Goal: Transaction & Acquisition: Purchase product/service

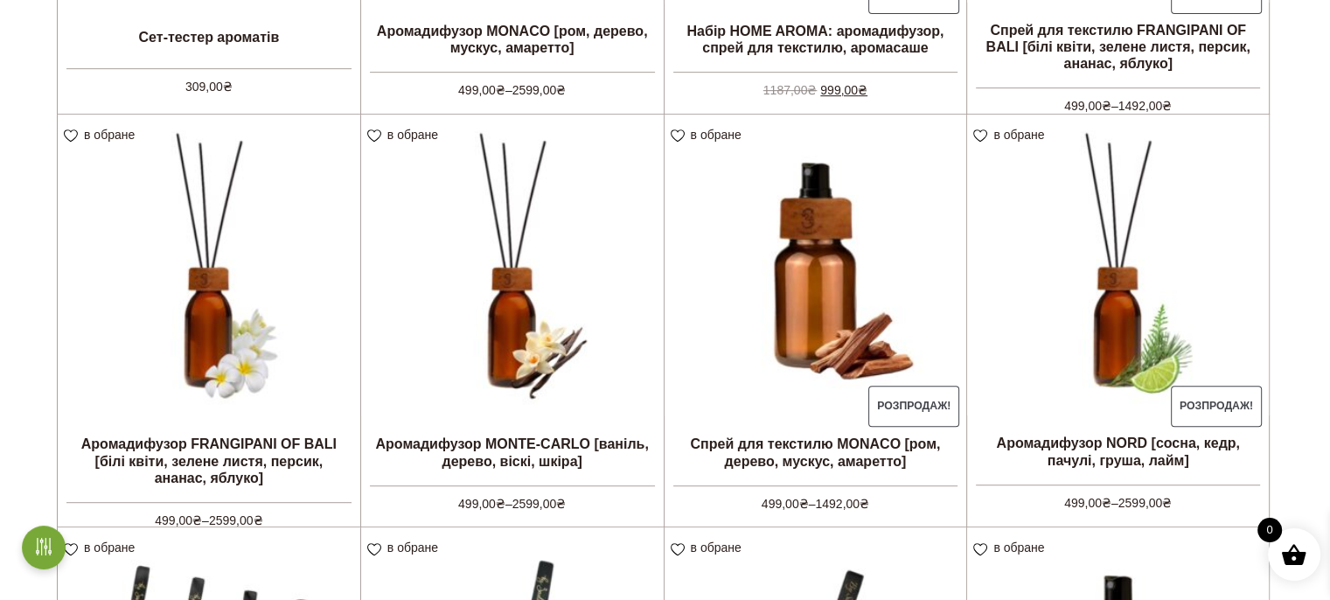
scroll to position [962, 0]
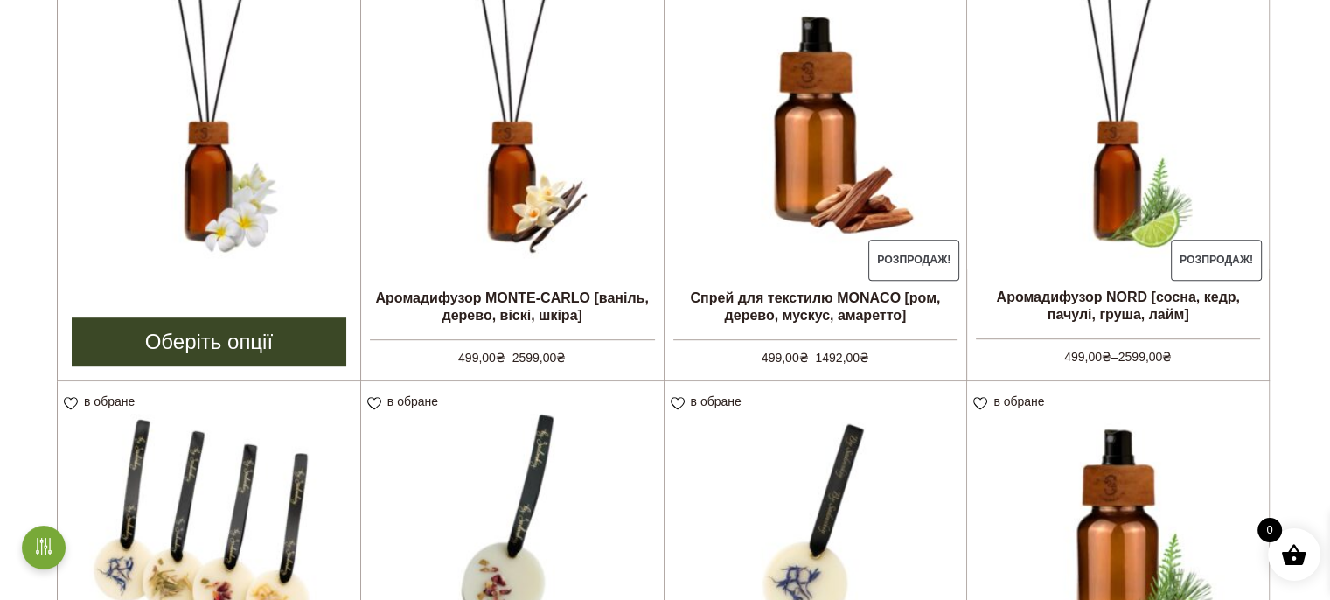
click at [211, 206] on img at bounding box center [209, 120] width 303 height 303
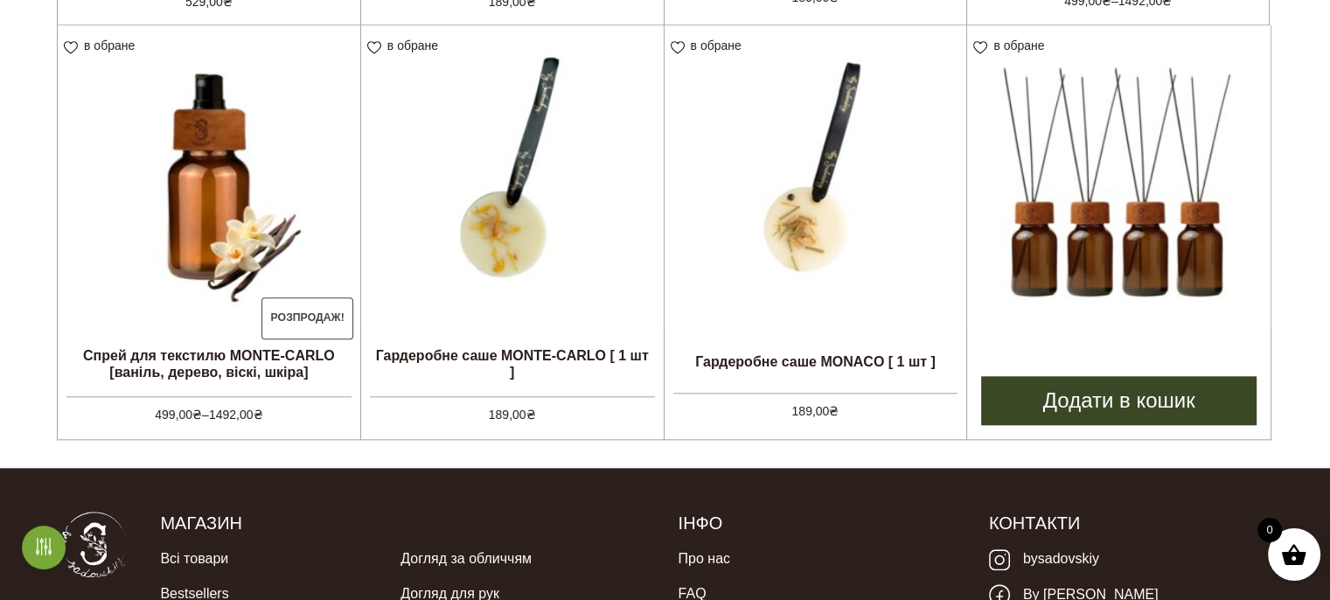
scroll to position [1658, 0]
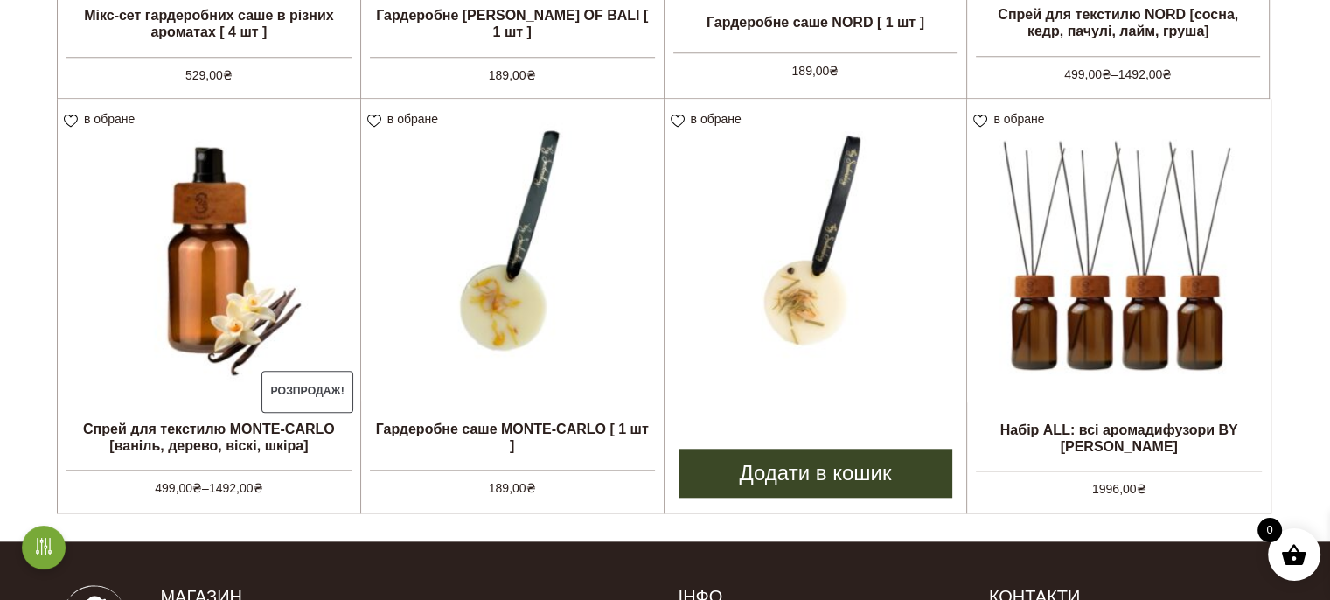
click at [901, 270] on img at bounding box center [815, 250] width 303 height 303
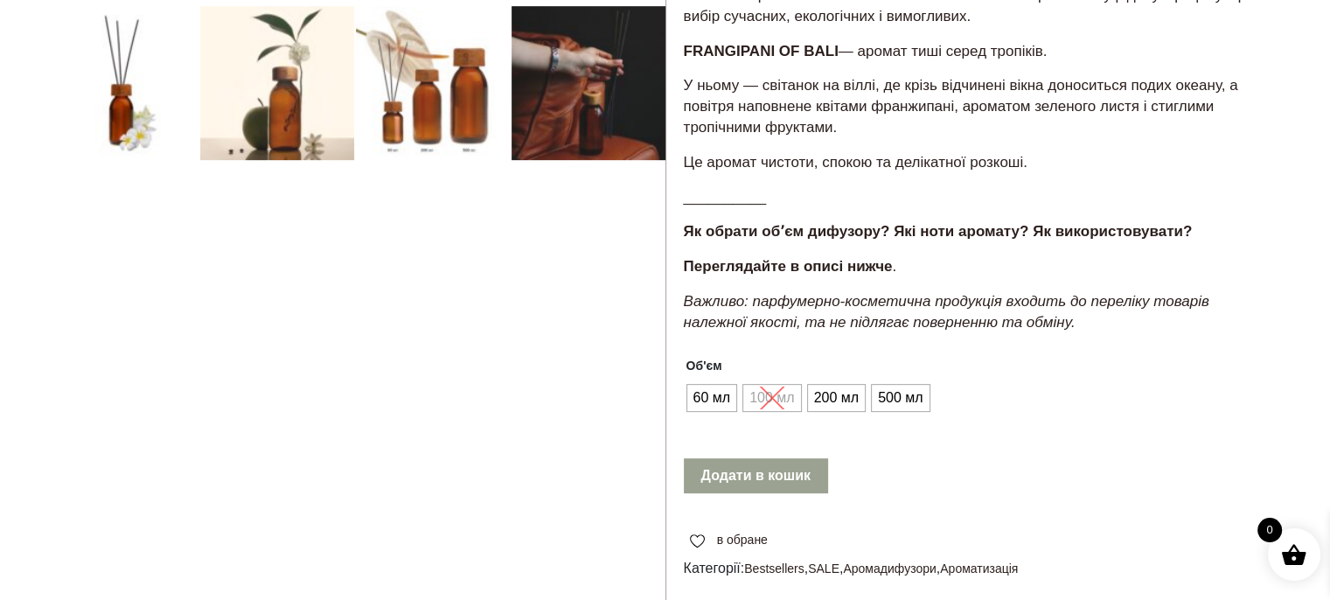
scroll to position [699, 0]
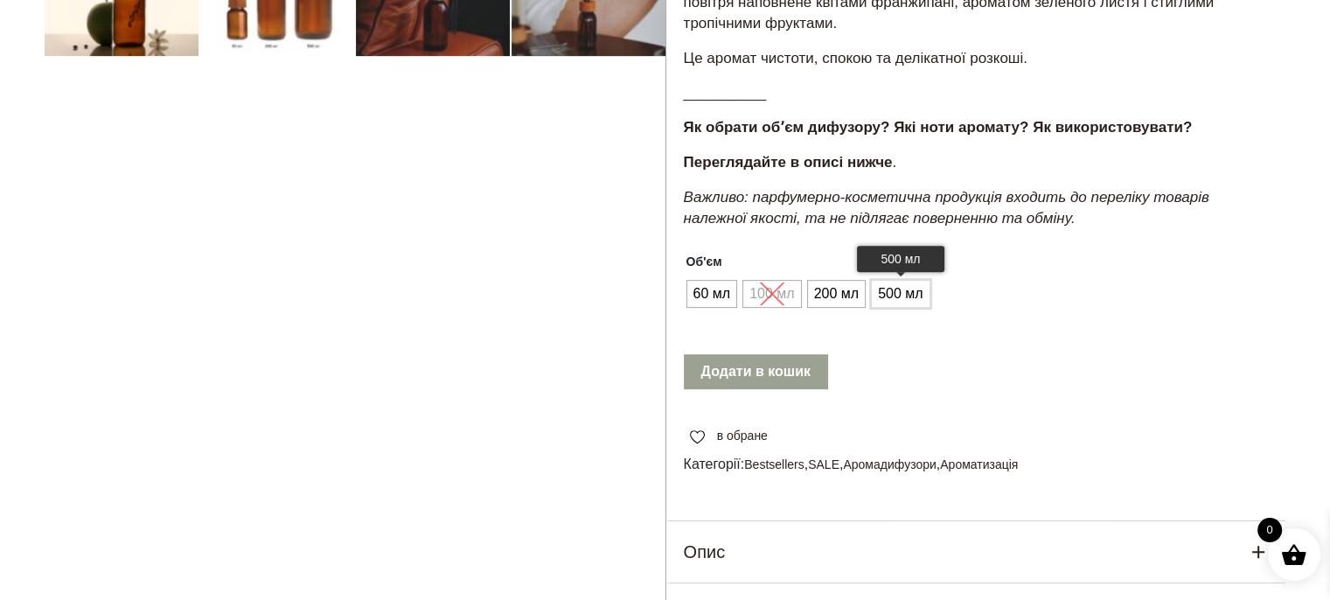
click at [887, 308] on span "500 мл" at bounding box center [899, 294] width 53 height 28
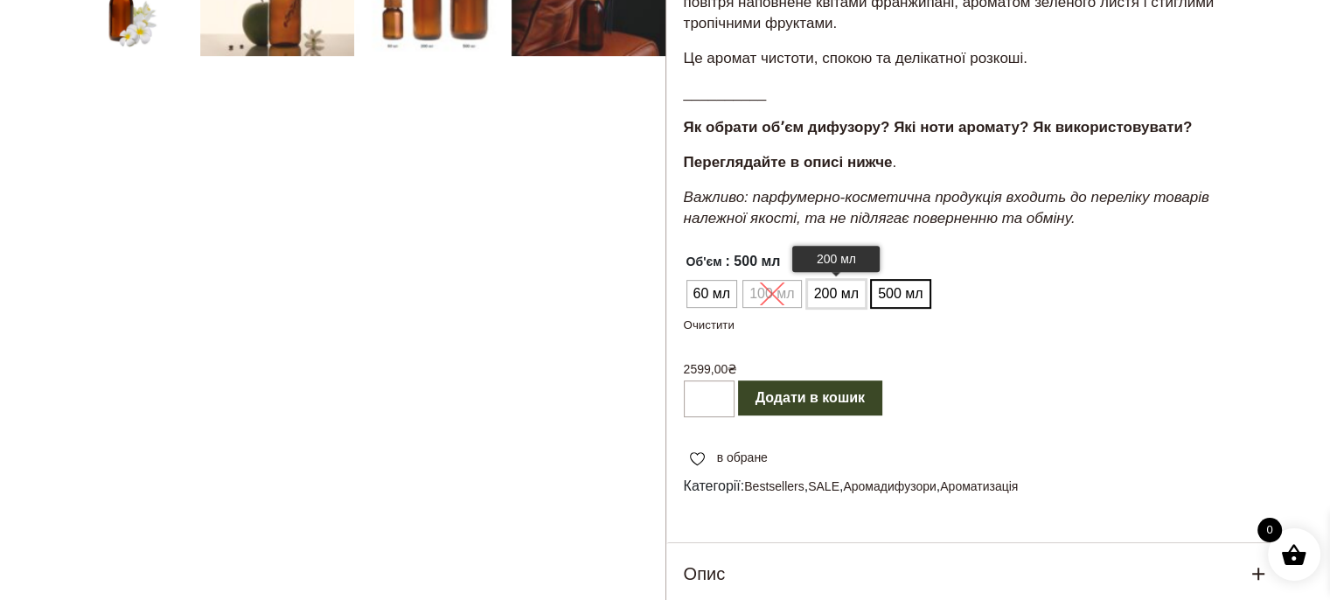
click at [846, 308] on span "200 мл" at bounding box center [836, 294] width 53 height 28
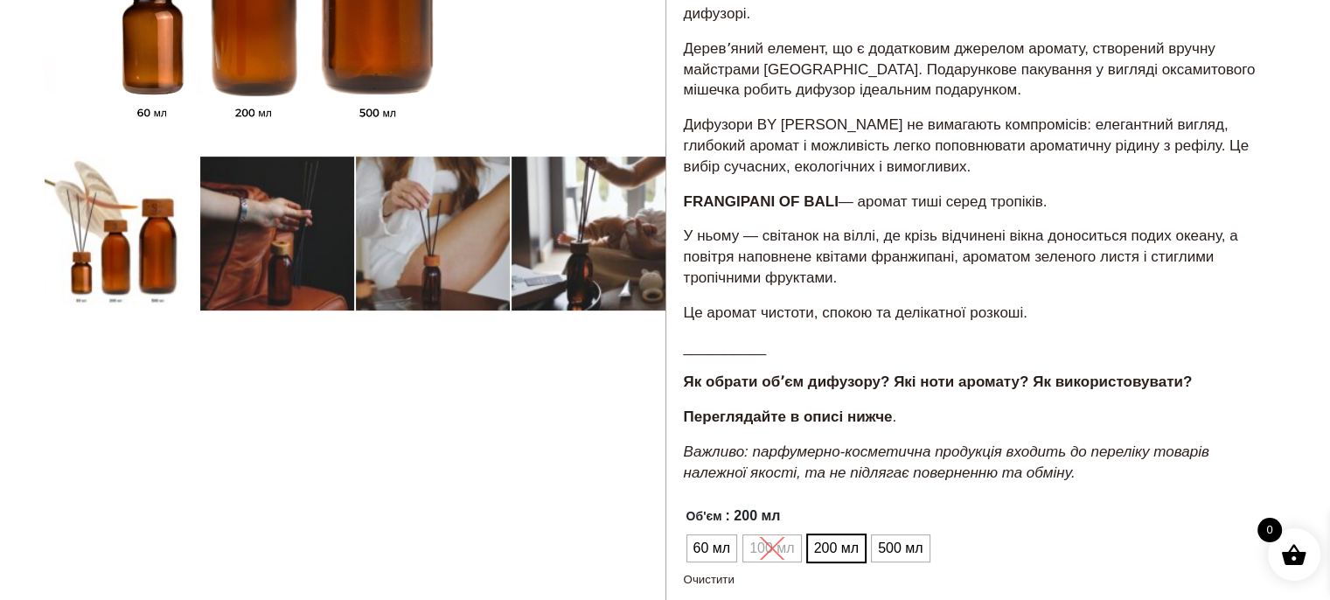
scroll to position [612, 0]
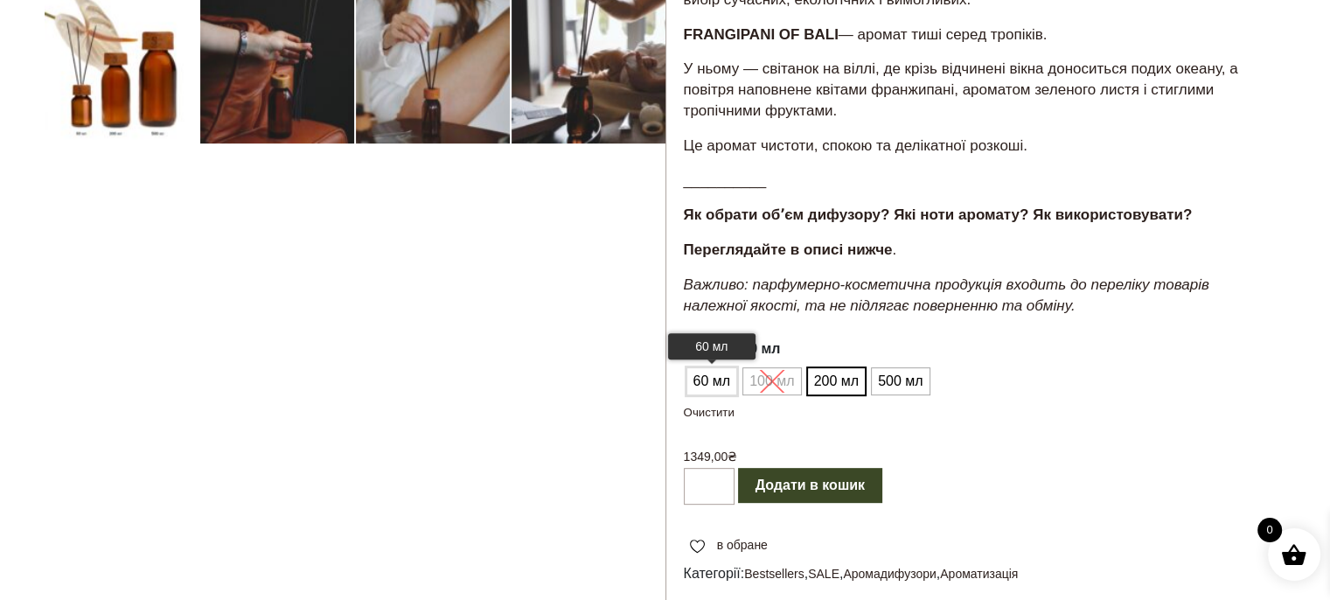
click at [704, 395] on span "60 мл" at bounding box center [712, 381] width 46 height 28
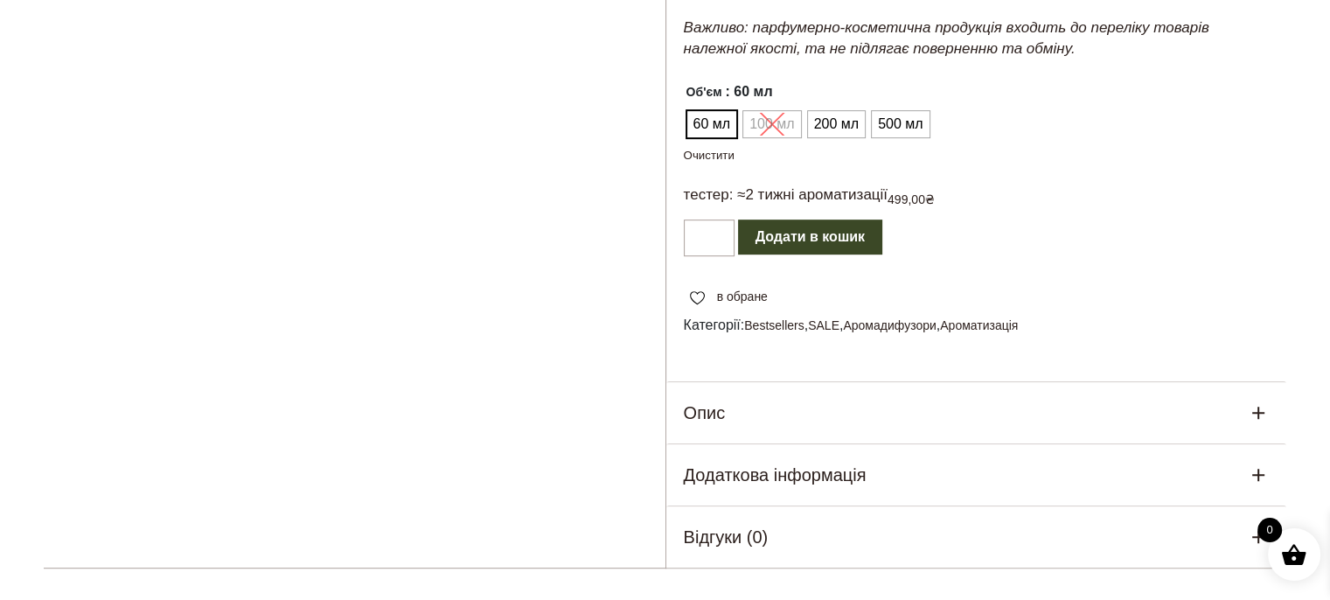
scroll to position [874, 0]
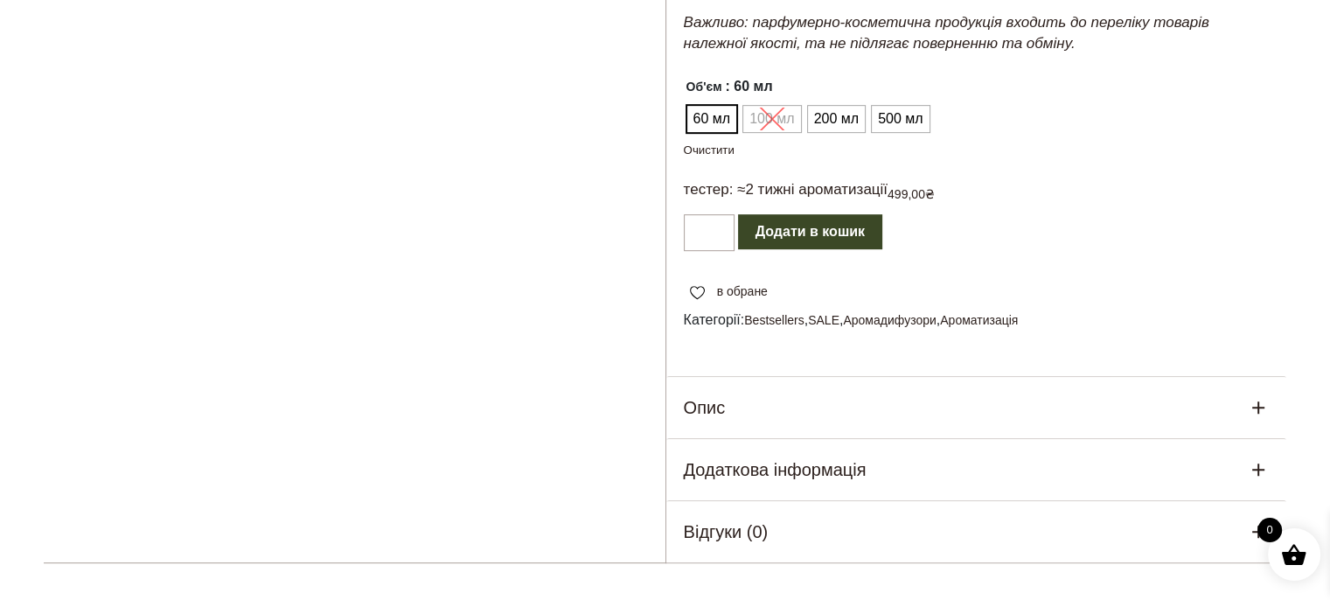
click at [788, 136] on ul "60 мл 100 мл 200 мл 500 мл" at bounding box center [809, 118] width 250 height 33
click at [769, 136] on ul "60 мл 100 мл 200 мл 500 мл" at bounding box center [809, 118] width 250 height 33
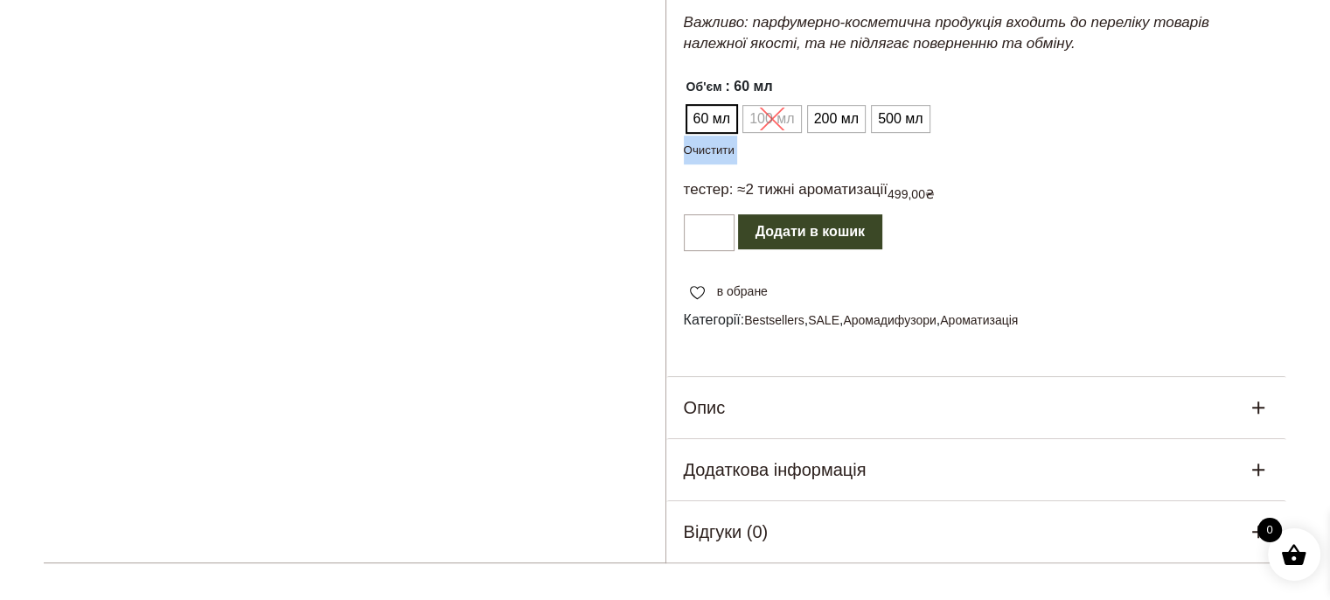
click at [769, 136] on ul "60 мл 100 мл 200 мл 500 мл" at bounding box center [809, 118] width 250 height 33
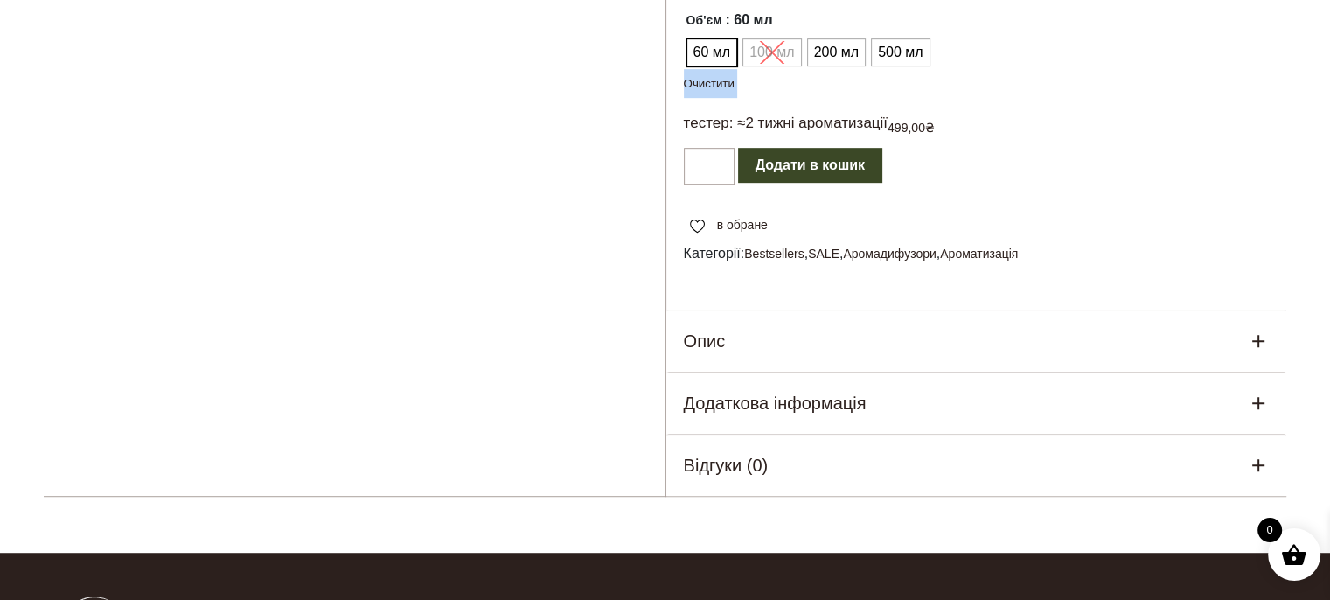
scroll to position [1049, 0]
